Goal: Task Accomplishment & Management: Use online tool/utility

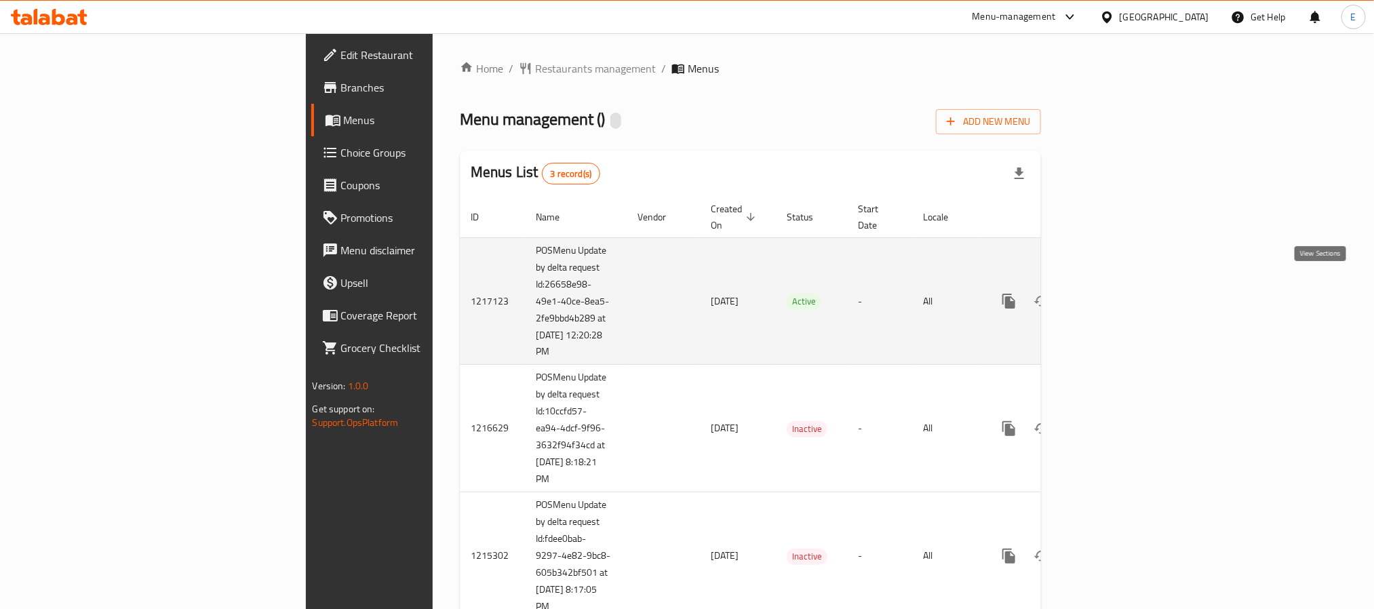
click at [1123, 291] on link "enhanced table" at bounding box center [1106, 301] width 33 height 33
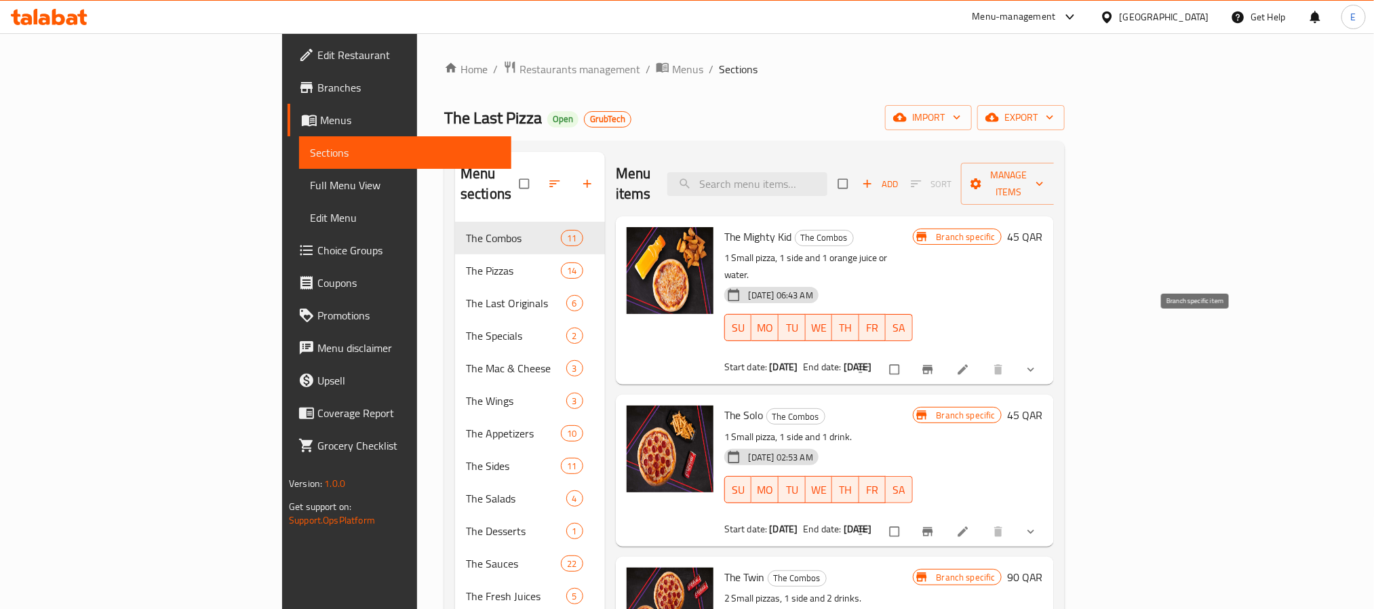
click at [934, 363] on icon "Branch-specific-item" at bounding box center [928, 370] width 14 height 14
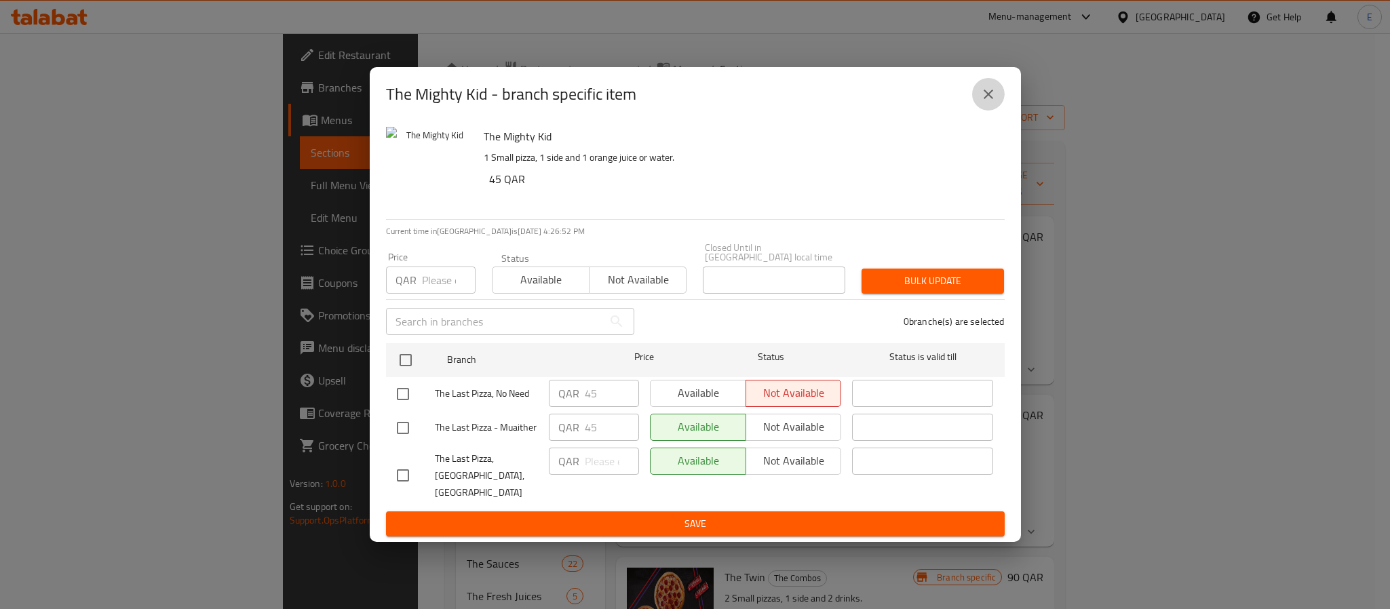
click at [993, 102] on icon "close" at bounding box center [988, 94] width 16 height 16
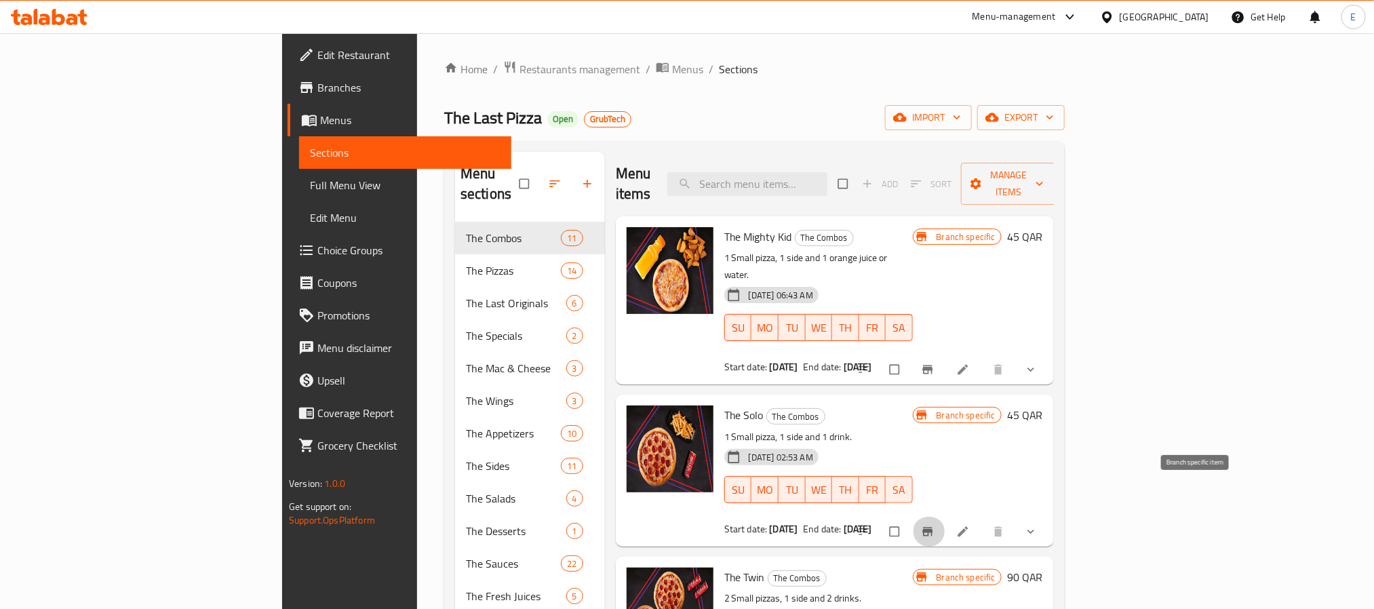
click at [934, 525] on icon "Branch-specific-item" at bounding box center [928, 532] width 14 height 14
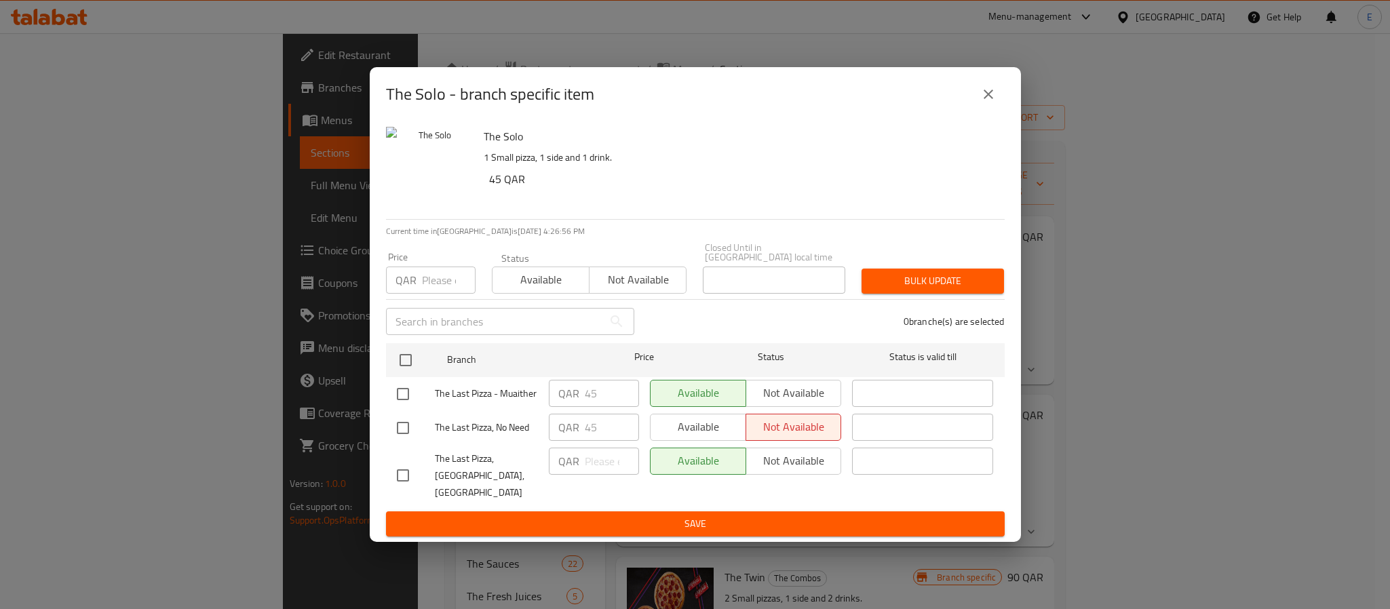
click at [1000, 111] on button "close" at bounding box center [988, 94] width 33 height 33
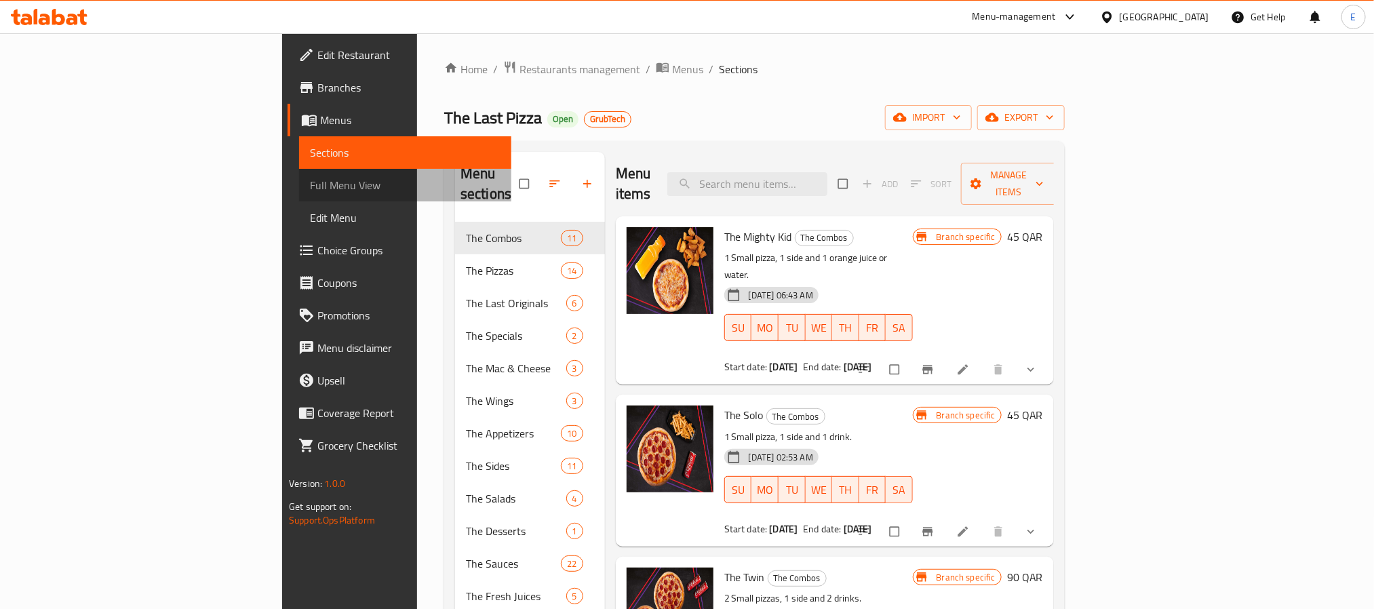
click at [310, 190] on span "Full Menu View" at bounding box center [405, 185] width 191 height 16
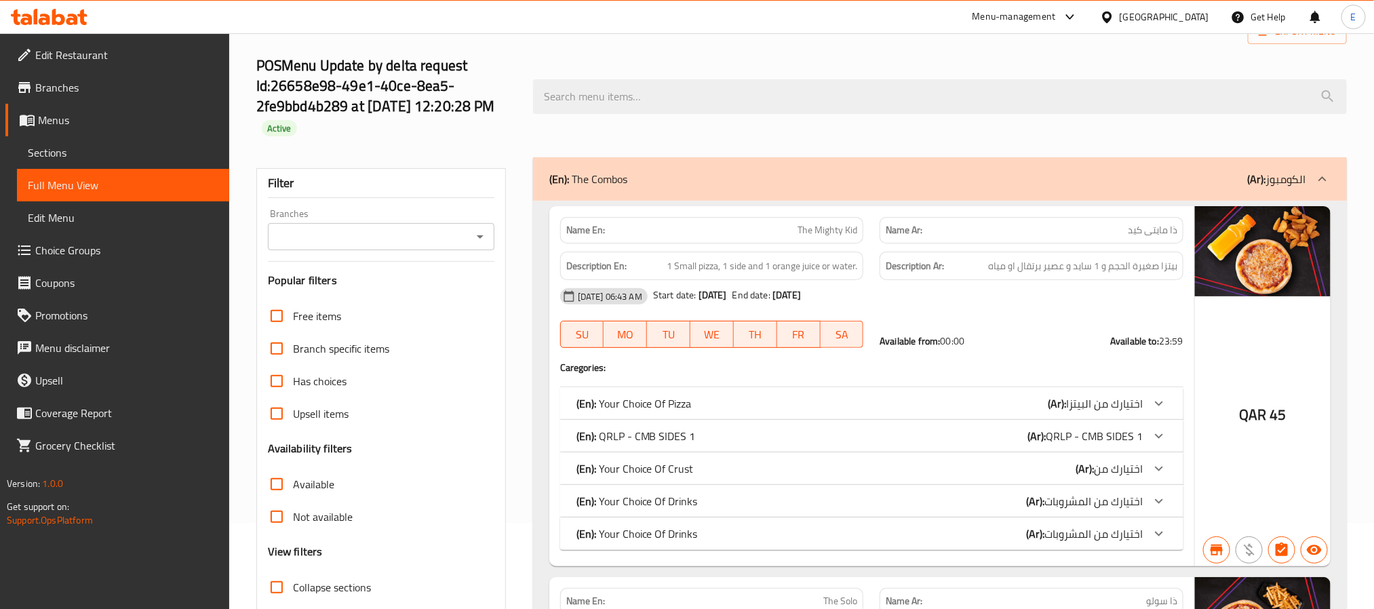
scroll to position [203, 0]
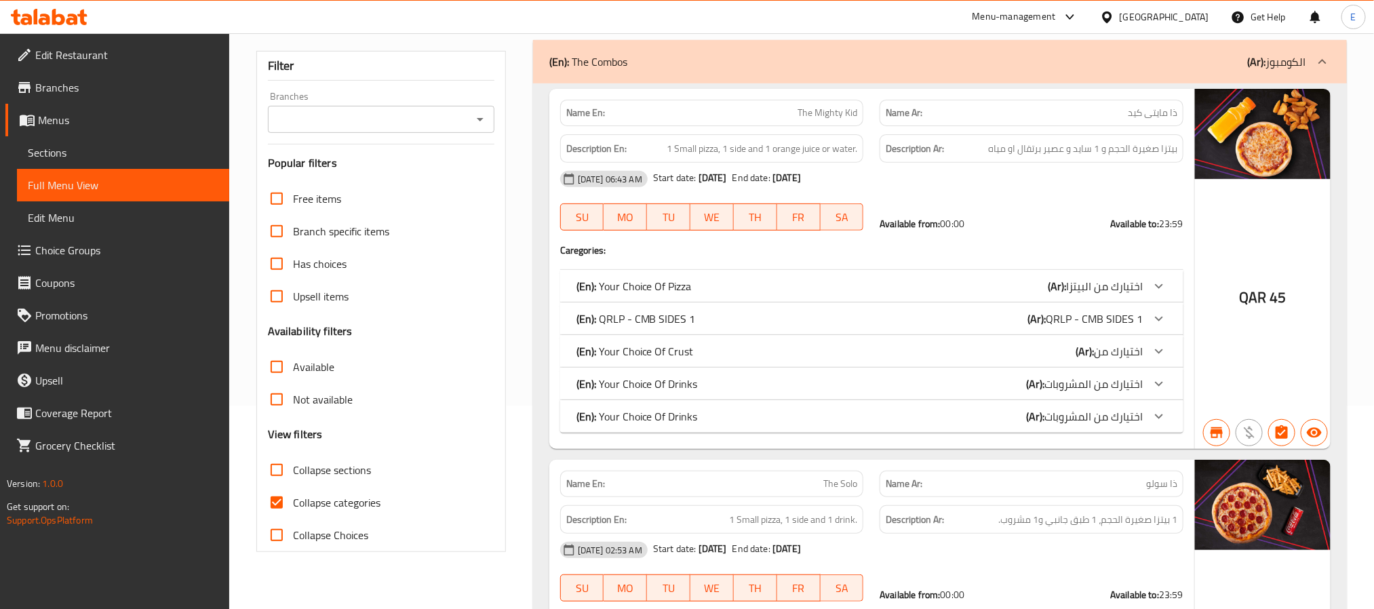
click at [479, 117] on icon "Open" at bounding box center [480, 119] width 16 height 16
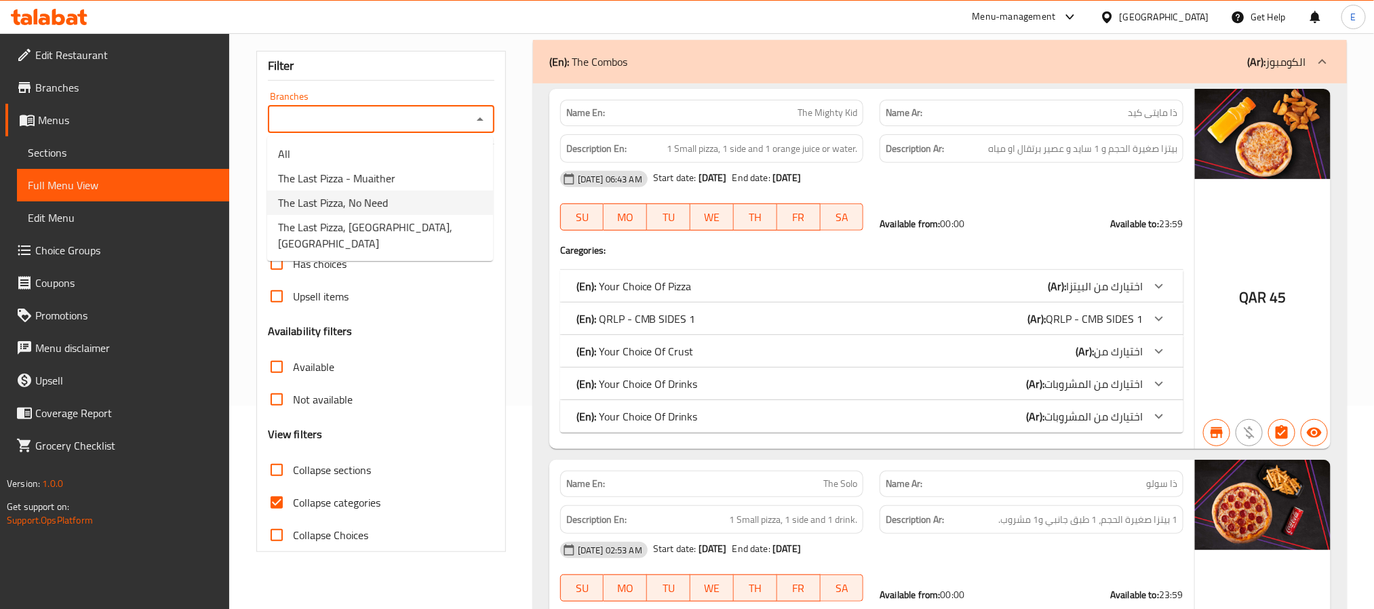
click at [377, 203] on span "The Last Pizza, No Need" at bounding box center [333, 203] width 110 height 16
type input "The Last Pizza, No Need"
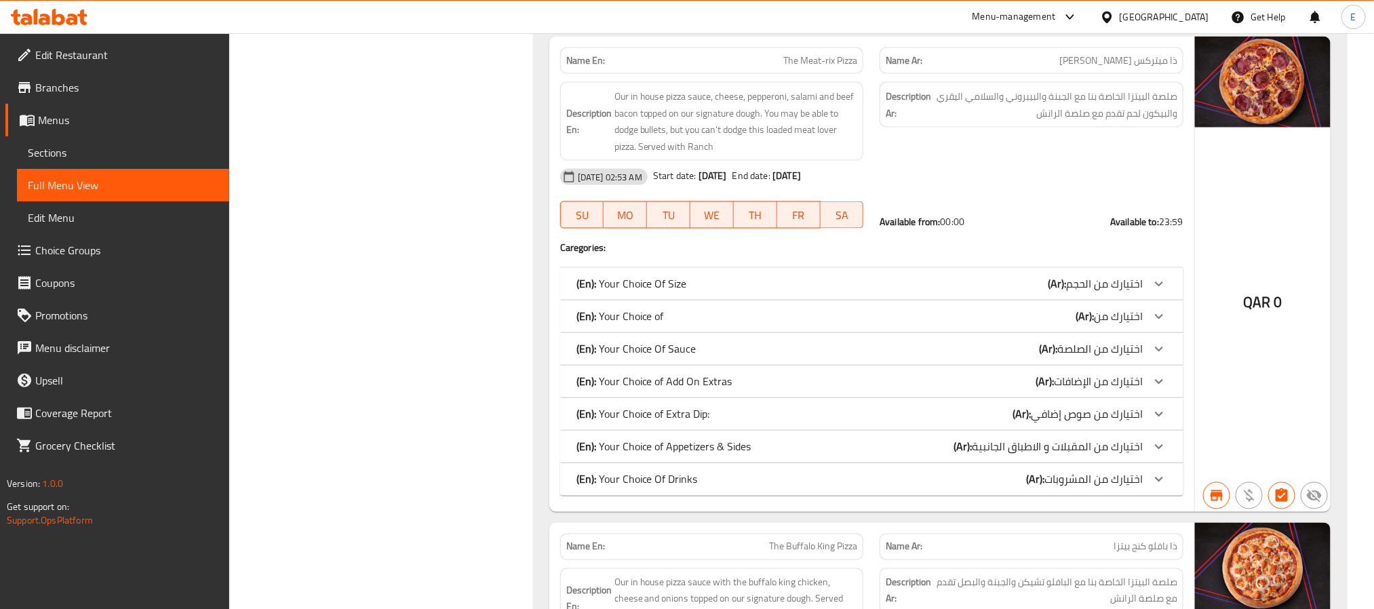
scroll to position [9358, 0]
